Goal: Task Accomplishment & Management: Manage account settings

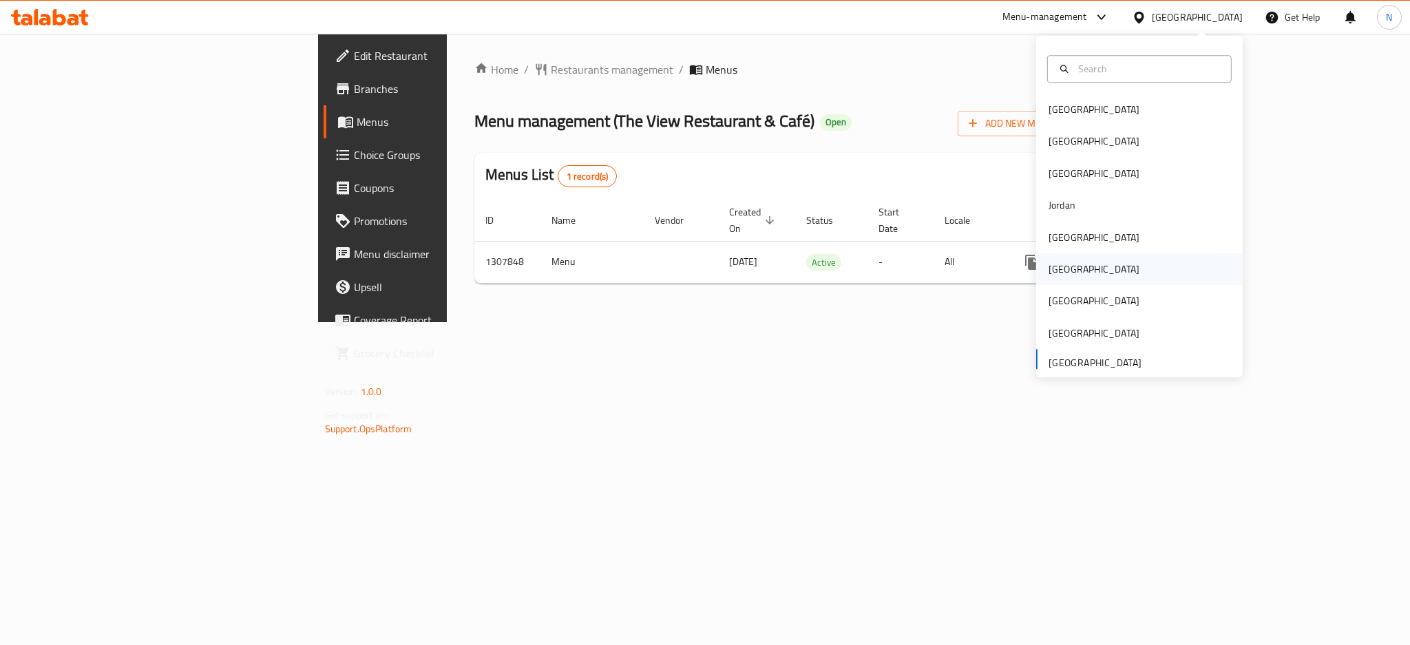
click at [1071, 273] on div "Oman" at bounding box center [1139, 269] width 207 height 32
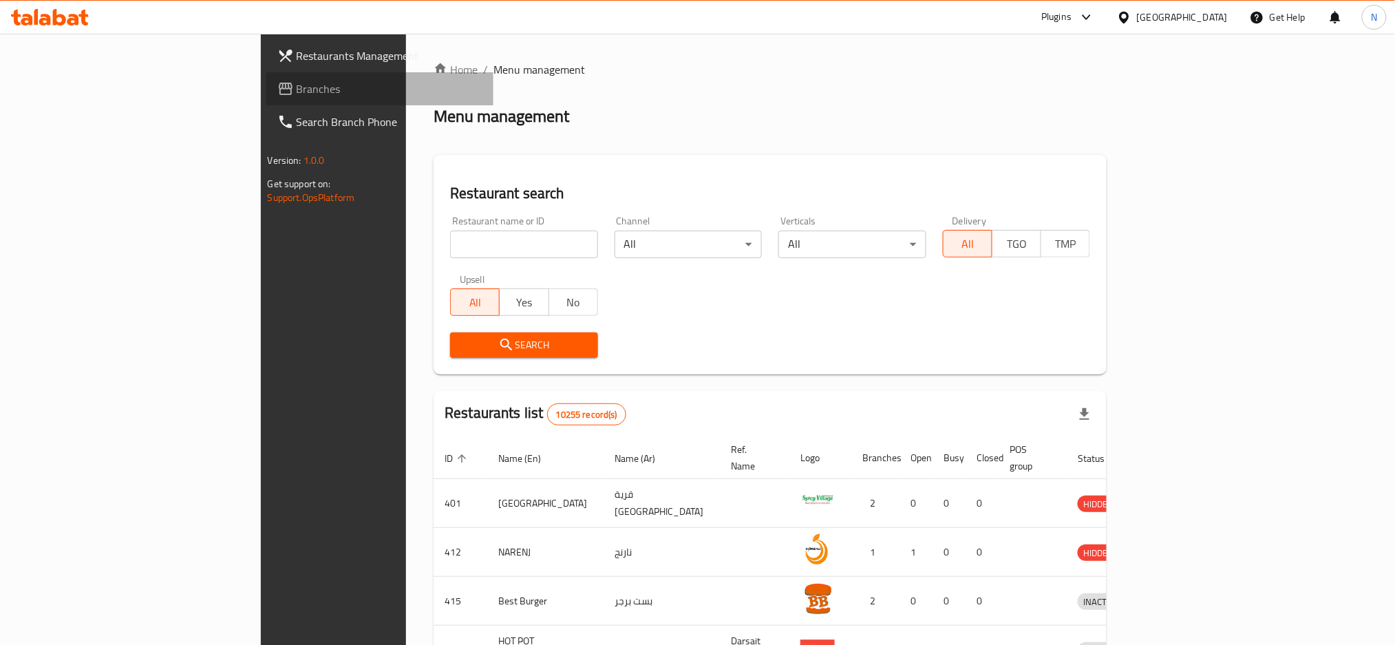
click at [297, 85] on span "Branches" at bounding box center [390, 89] width 187 height 17
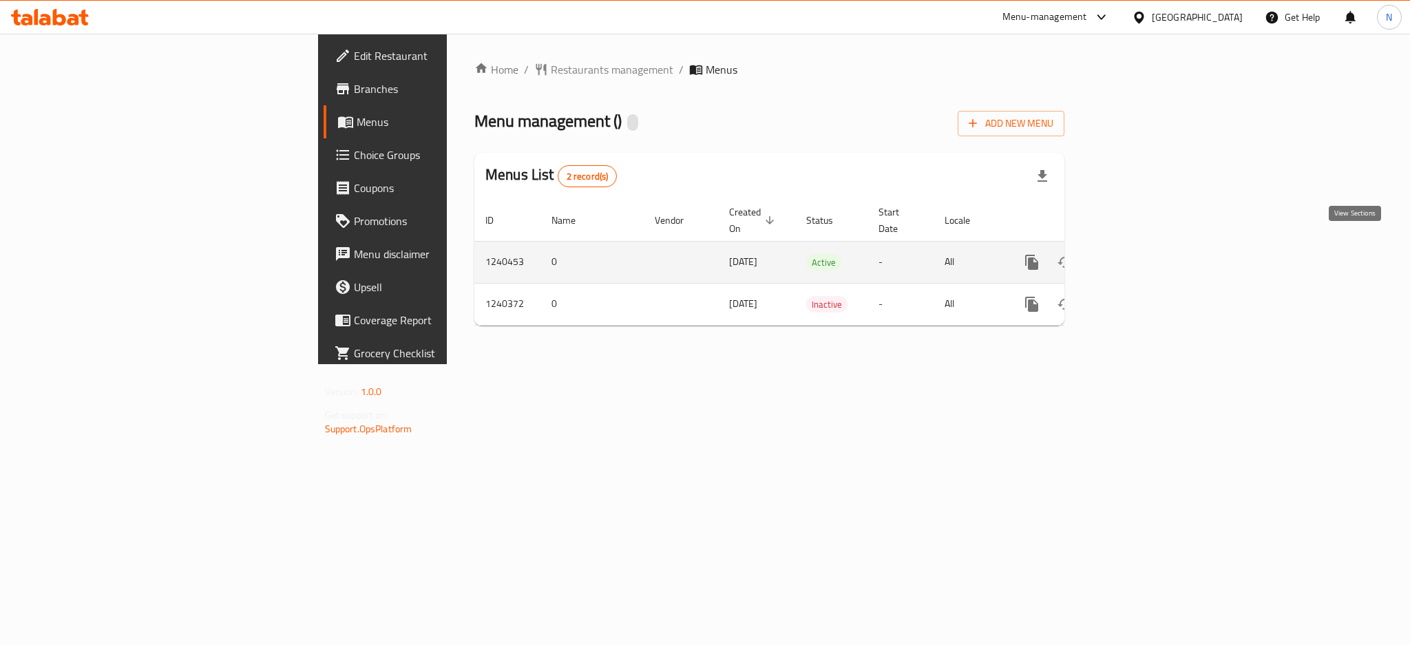
click at [1139, 254] on icon "enhanced table" at bounding box center [1131, 262] width 17 height 17
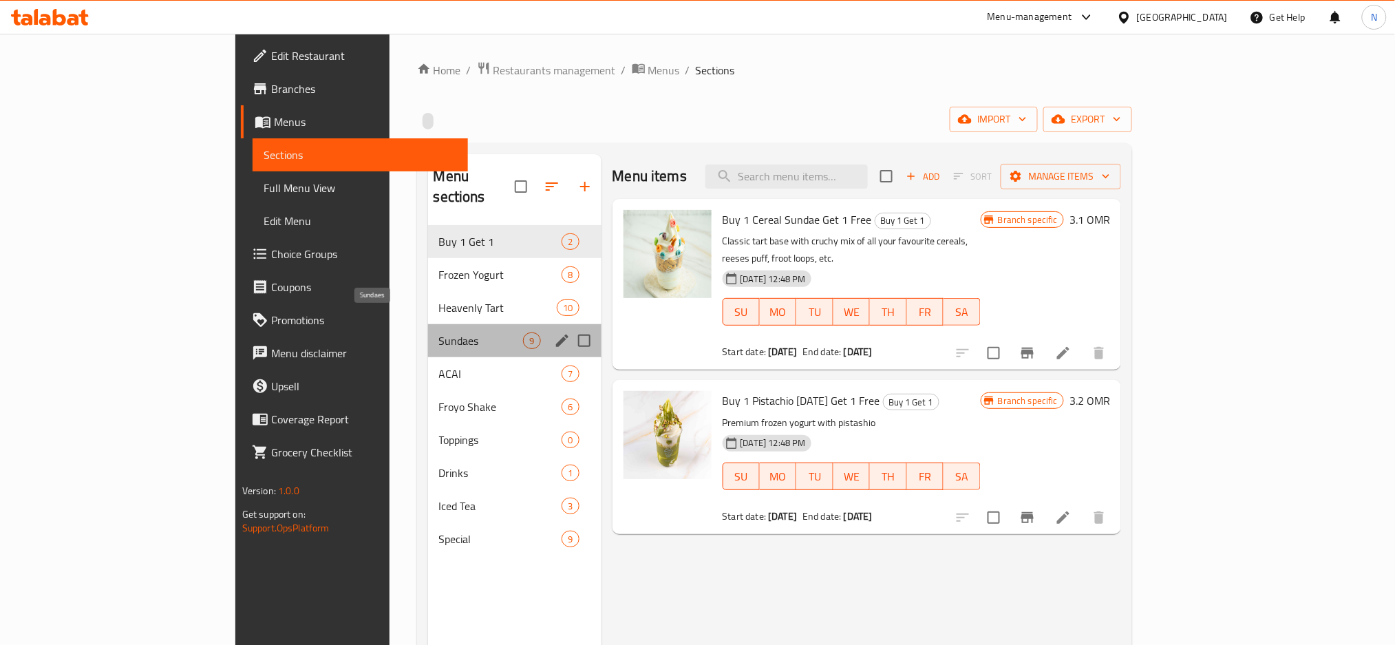
click at [439, 332] on span "Sundaes" at bounding box center [481, 340] width 85 height 17
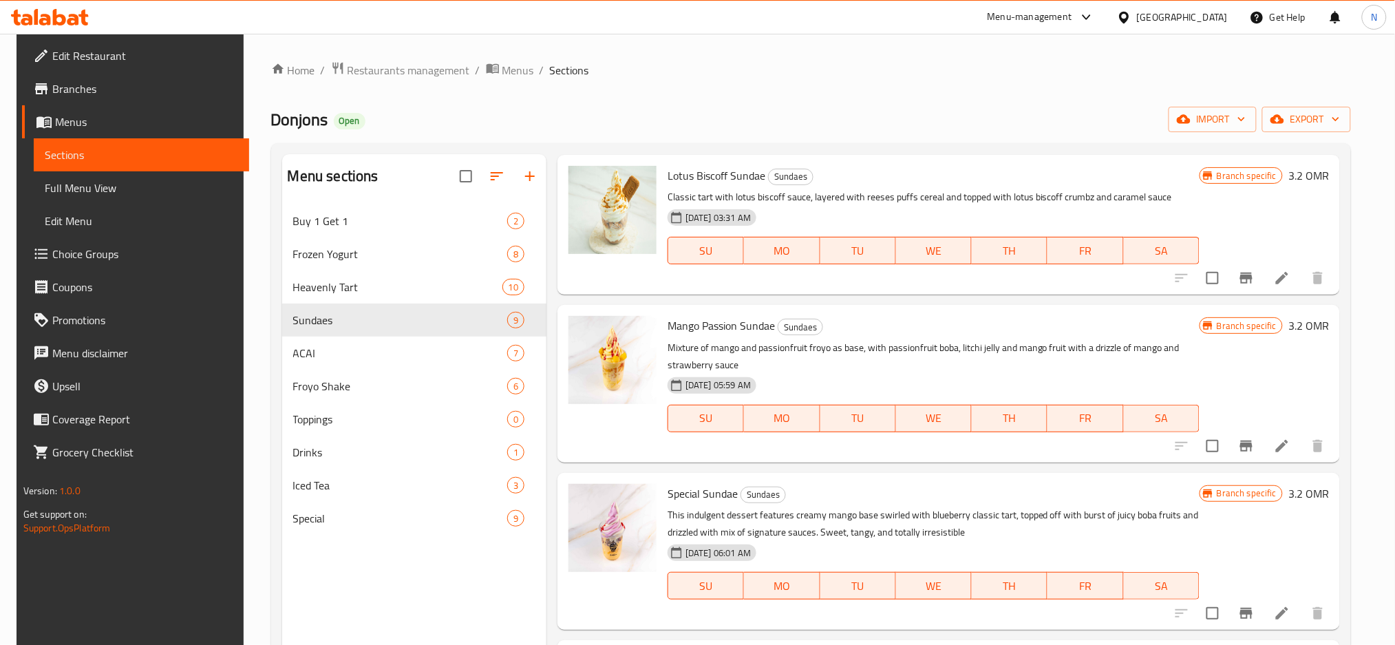
scroll to position [773, 0]
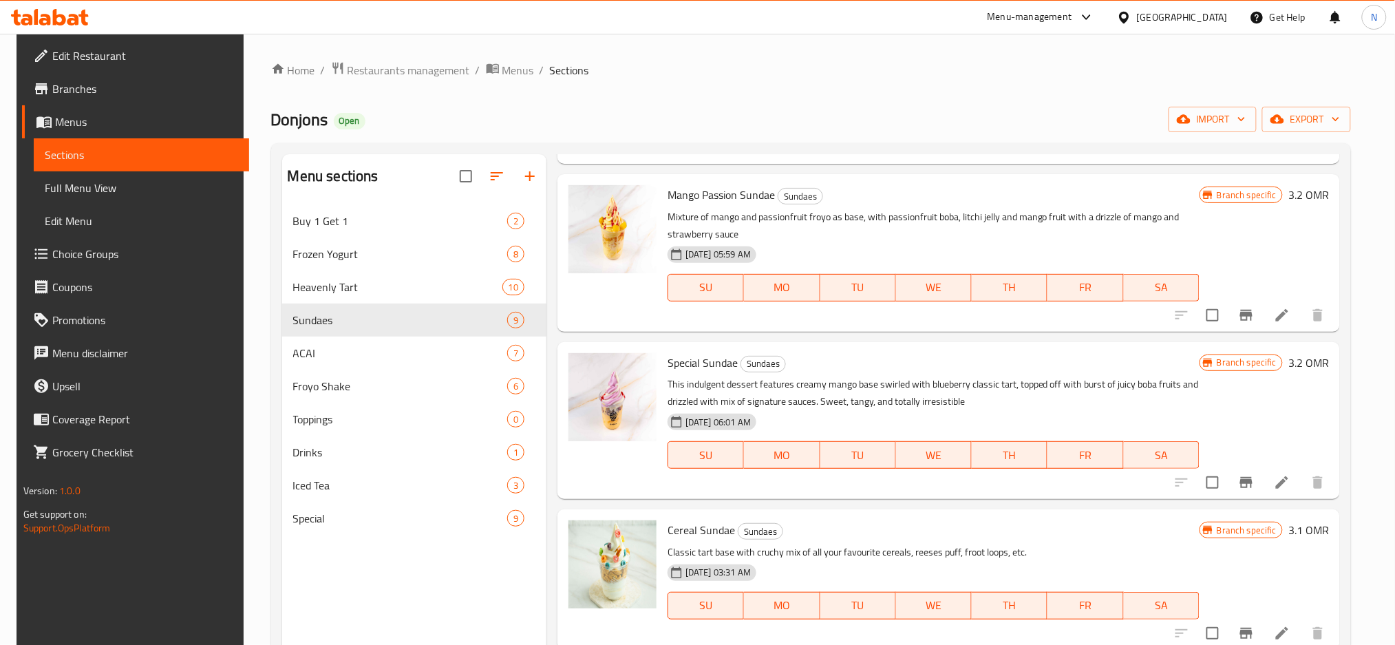
click at [1137, 15] on div at bounding box center [1127, 17] width 20 height 15
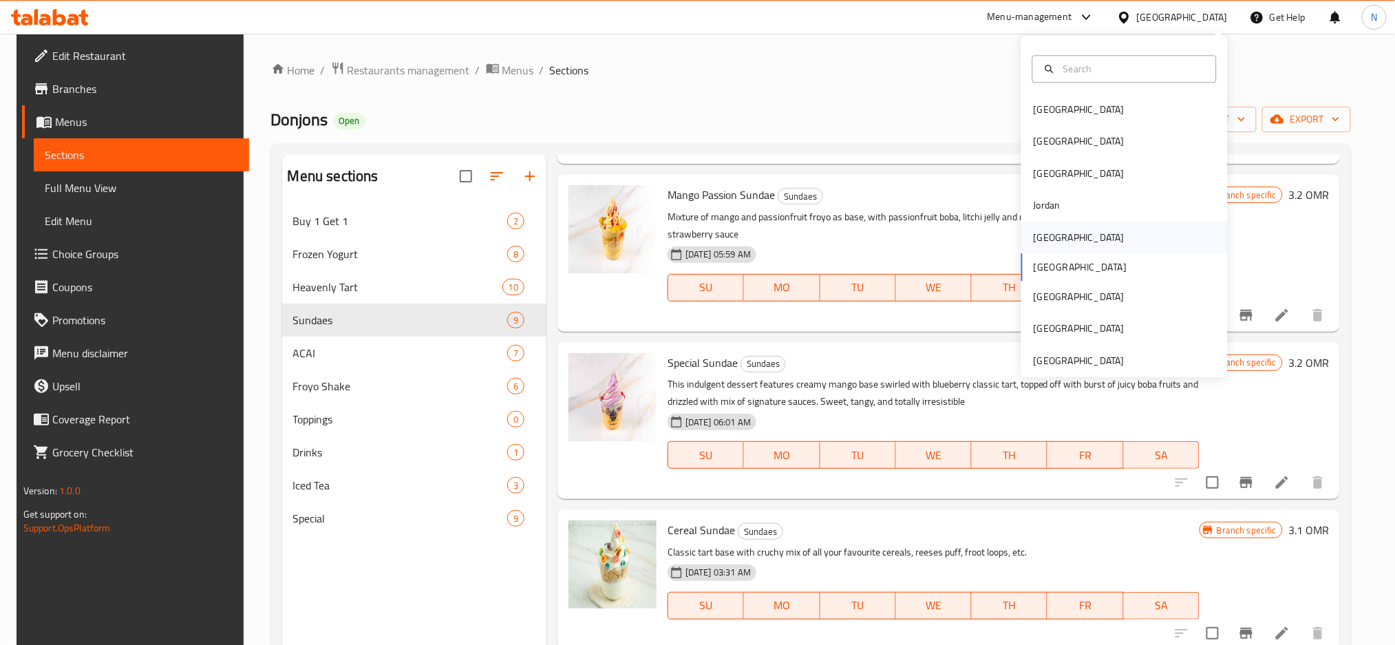
click at [1049, 237] on div "[GEOGRAPHIC_DATA]" at bounding box center [1079, 238] width 113 height 32
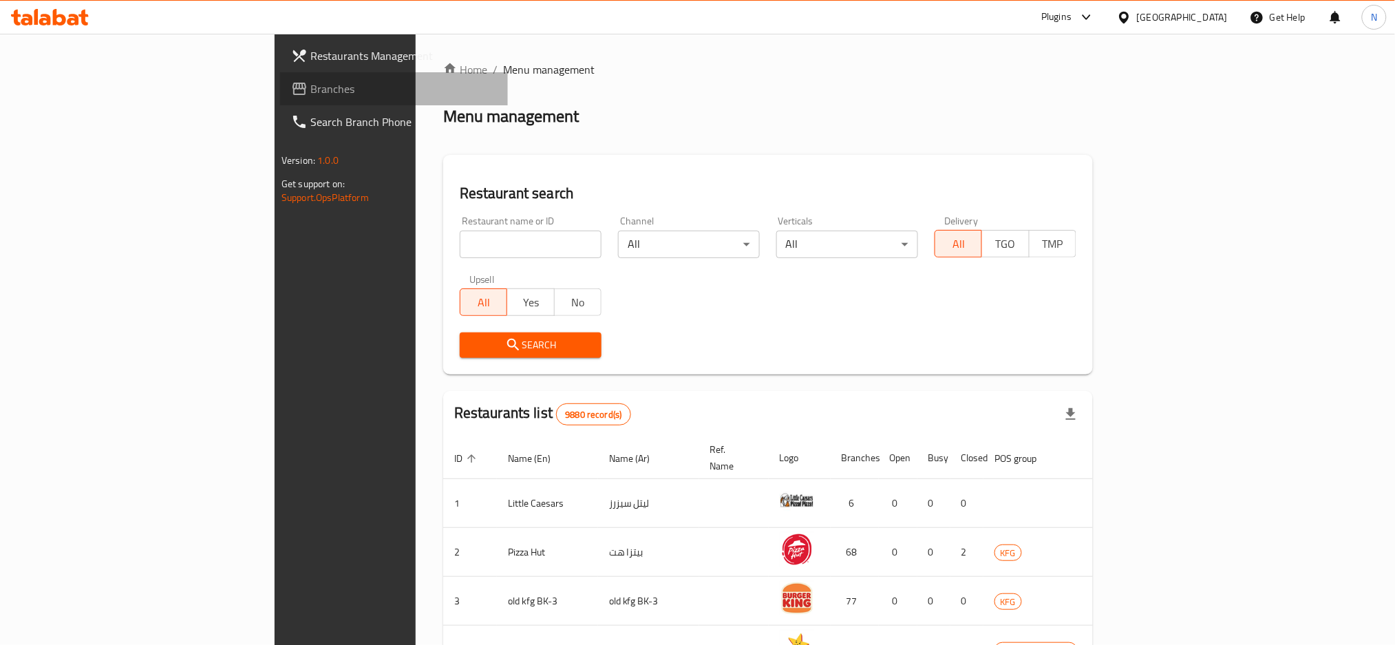
click at [310, 87] on span "Branches" at bounding box center [403, 89] width 187 height 17
